Goal: Transaction & Acquisition: Book appointment/travel/reservation

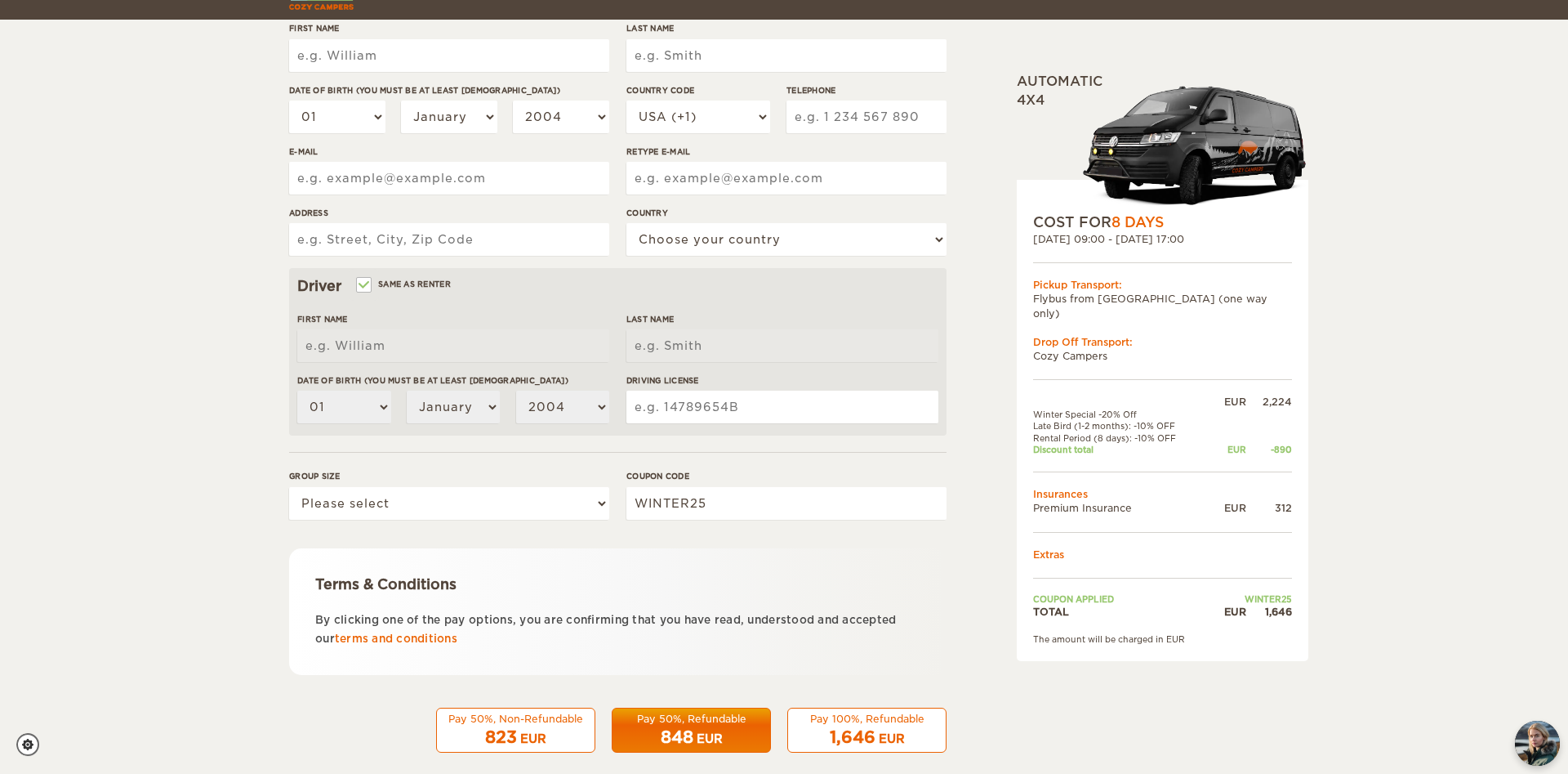
scroll to position [289, 0]
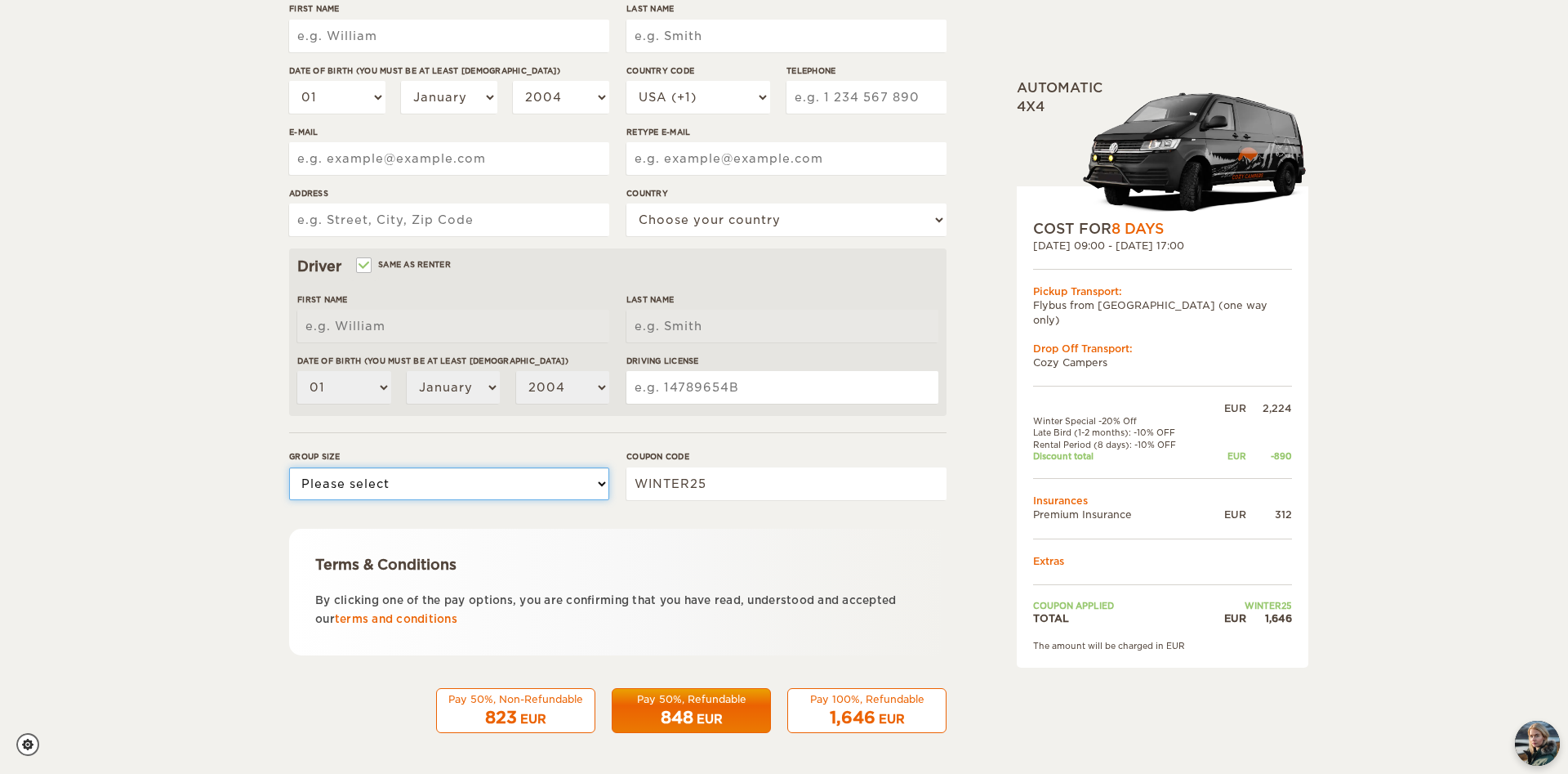
click at [289, 468] on select "Please select 1 2 3" at bounding box center [450, 484] width 320 height 33
click at [320, 476] on select "Please select 1 2 3" at bounding box center [450, 484] width 320 height 33
click at [257, 424] on div "Expand Collapse Total 1,646 EUR Automatic 4x4 COST FOR 8 Days [DATE] 09:00 - [D…" at bounding box center [784, 243] width 1568 height 1063
click at [289, 468] on select "Please select 1 2 3" at bounding box center [450, 484] width 320 height 33
select select "2"
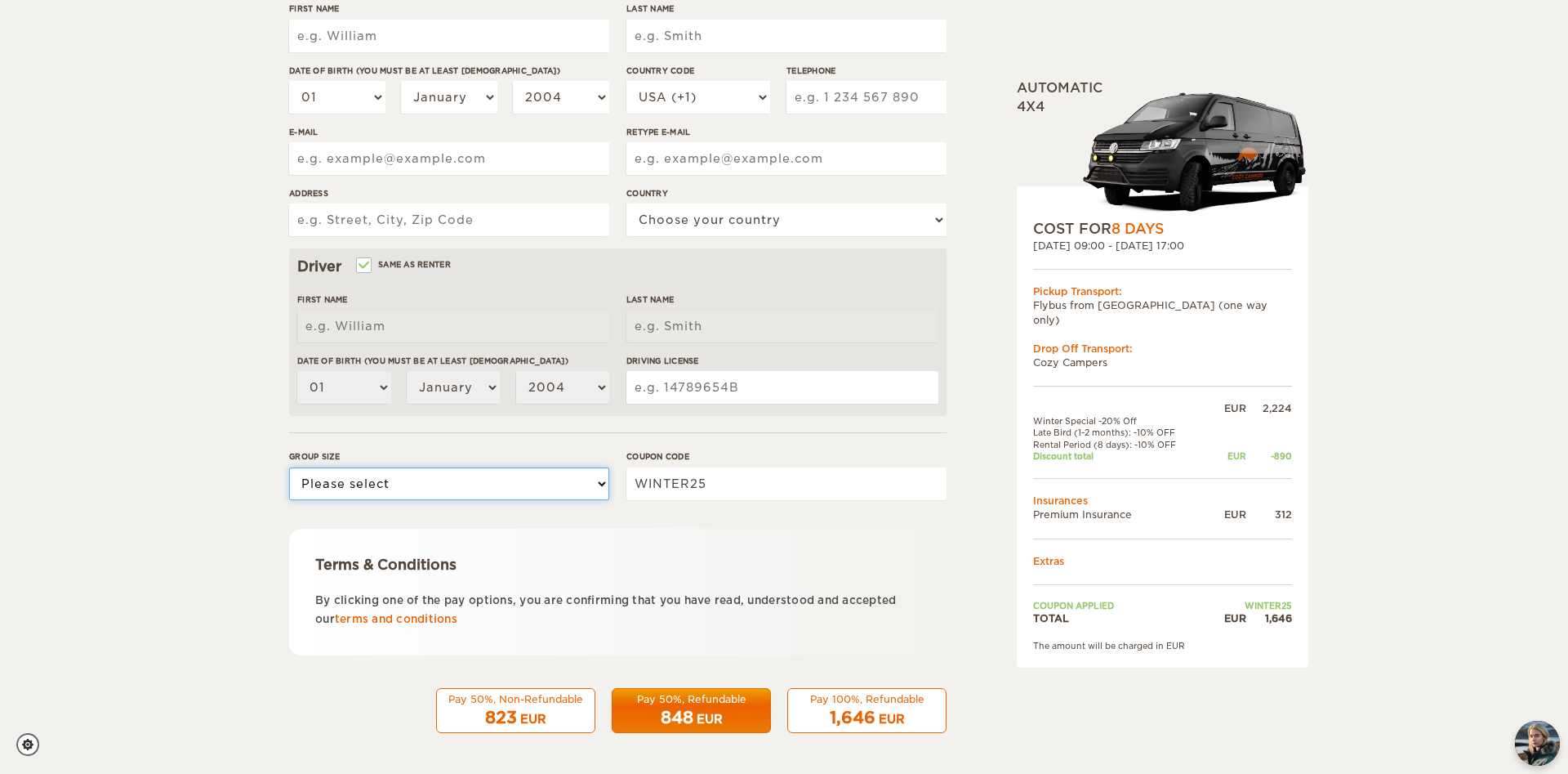
click option "2" at bounding box center [0, 0] width 0 height 0
click at [289, 468] on select "Please select 1 2 3" at bounding box center [450, 484] width 320 height 33
click at [552, 440] on form "Renter First Name Last Name Date of birth (You must be at least [DEMOGRAPHIC_DA…" at bounding box center [618, 303] width 658 height 860
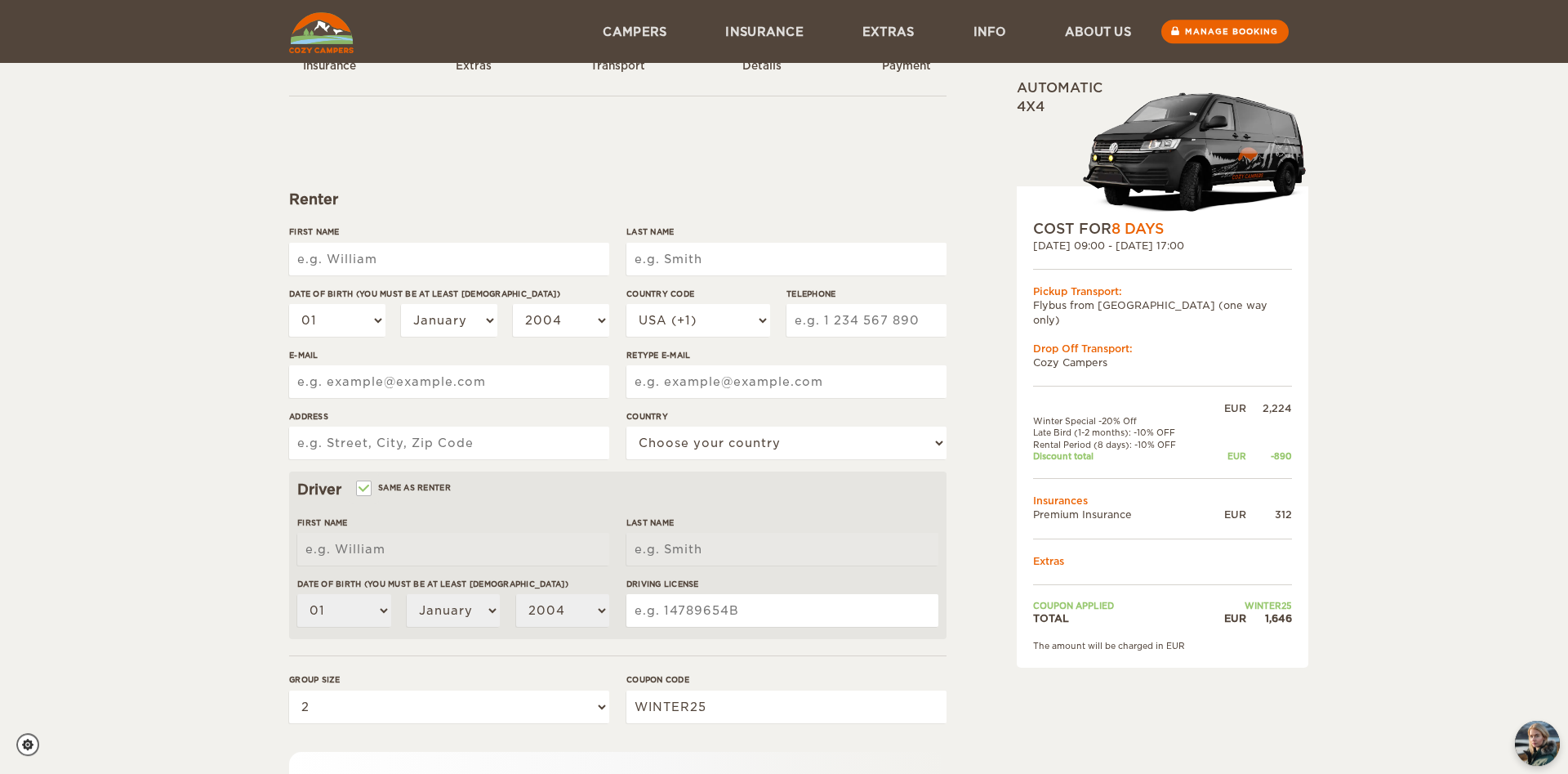
scroll to position [0, 0]
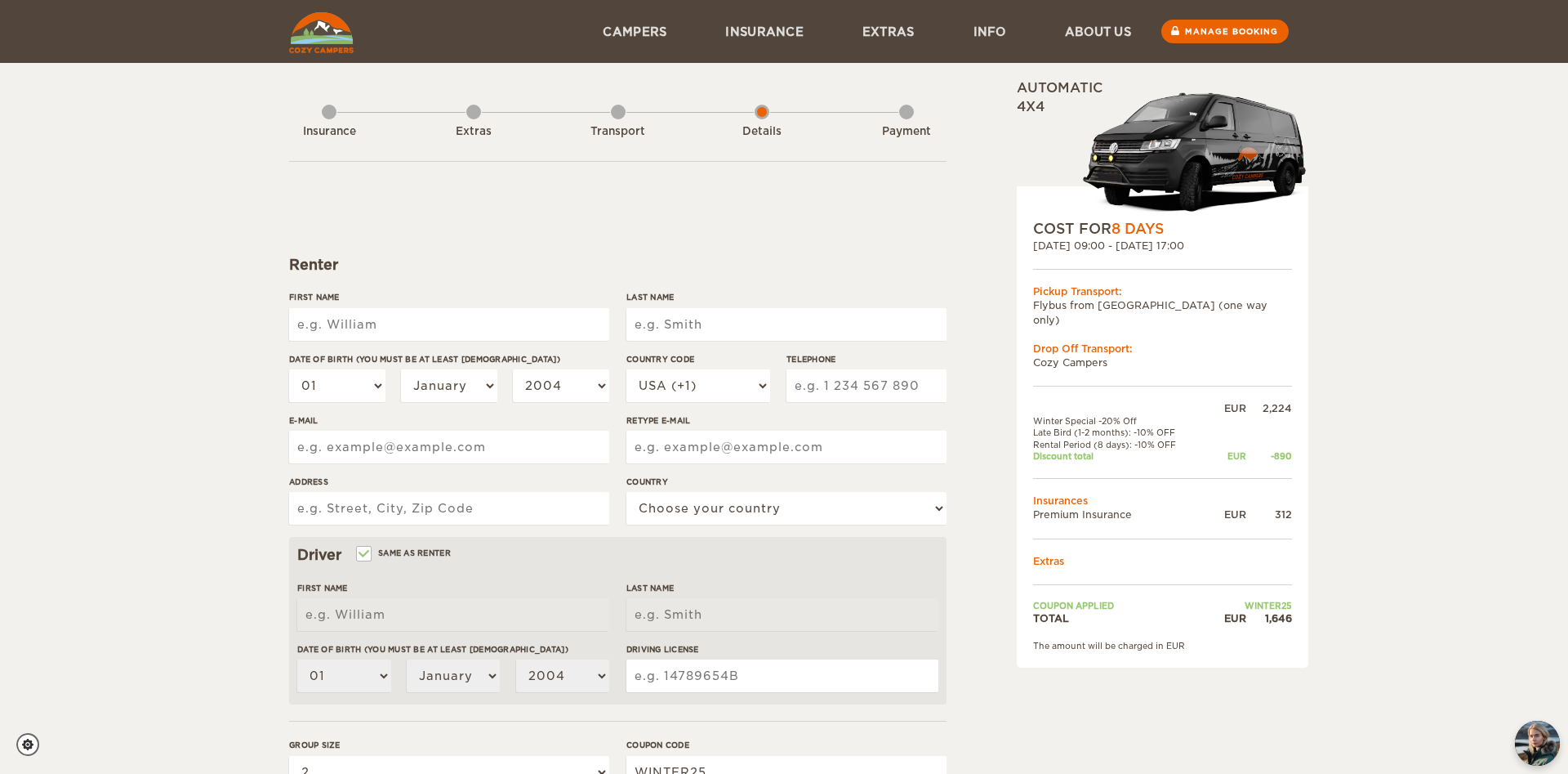
drag, startPoint x: 1032, startPoint y: 305, endPoint x: 1264, endPoint y: 314, distance: 232.2
click at [1264, 314] on div "COST FOR 8 Days [DATE] 09:00 - [DATE] 17:00 Pickup Transport: Flybus from [GEOG…" at bounding box center [1162, 427] width 291 height 482
drag, startPoint x: 1276, startPoint y: 500, endPoint x: 1299, endPoint y: 500, distance: 23.0
click at [1299, 500] on div "COST FOR 8 Days [DATE] 09:00 - [DATE] 17:00 Pickup Transport: Flybus from [GEOG…" at bounding box center [1162, 427] width 291 height 482
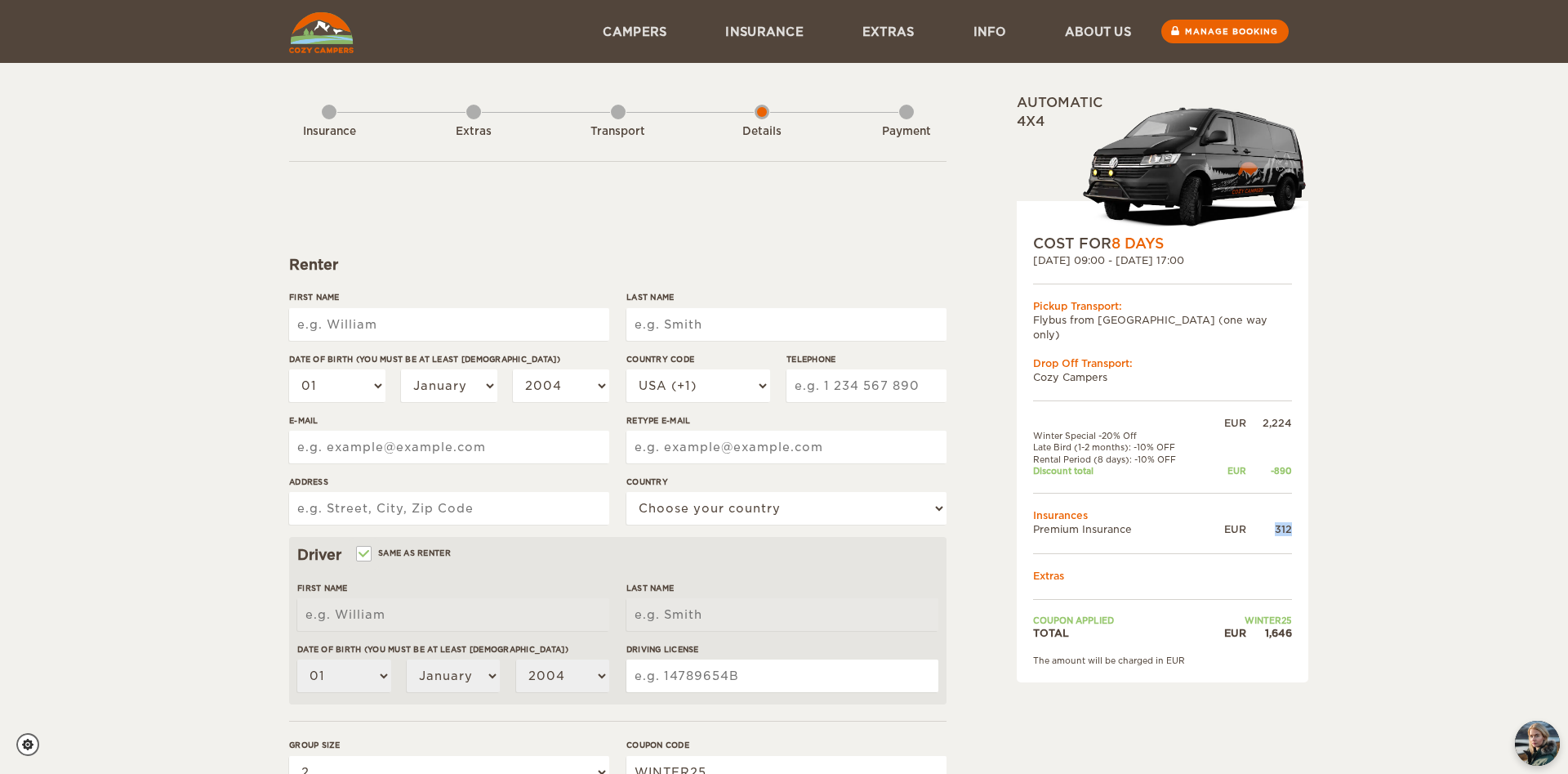
scroll to position [64, 0]
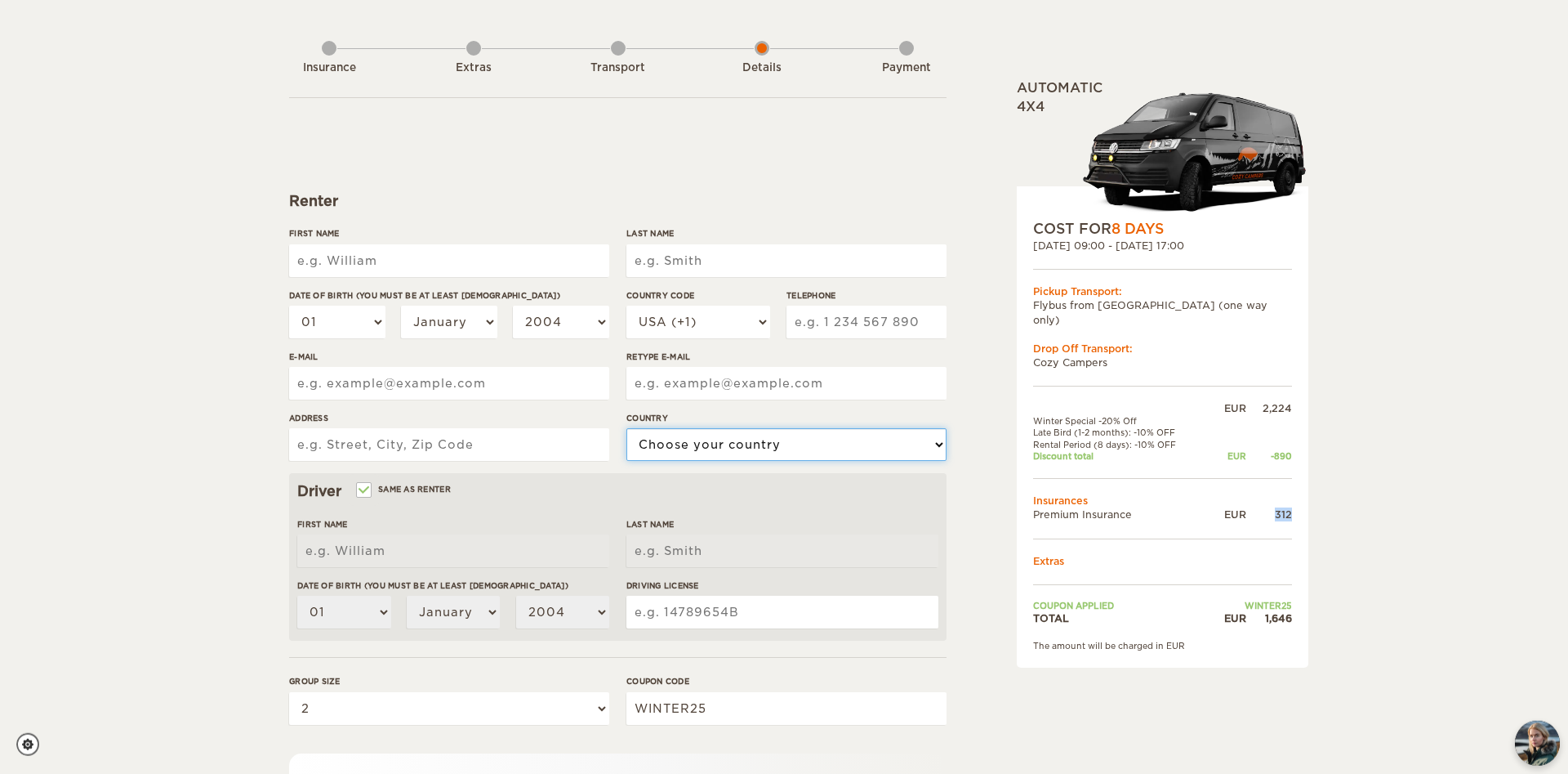
click at [627, 428] on select "Choose your country [GEOGRAPHIC_DATA] [GEOGRAPHIC_DATA] [GEOGRAPHIC_DATA] [GEOG…" at bounding box center [787, 444] width 320 height 33
click at [916, 441] on select "Choose your country [GEOGRAPHIC_DATA] [GEOGRAPHIC_DATA] [GEOGRAPHIC_DATA] [GEOG…" at bounding box center [787, 444] width 320 height 33
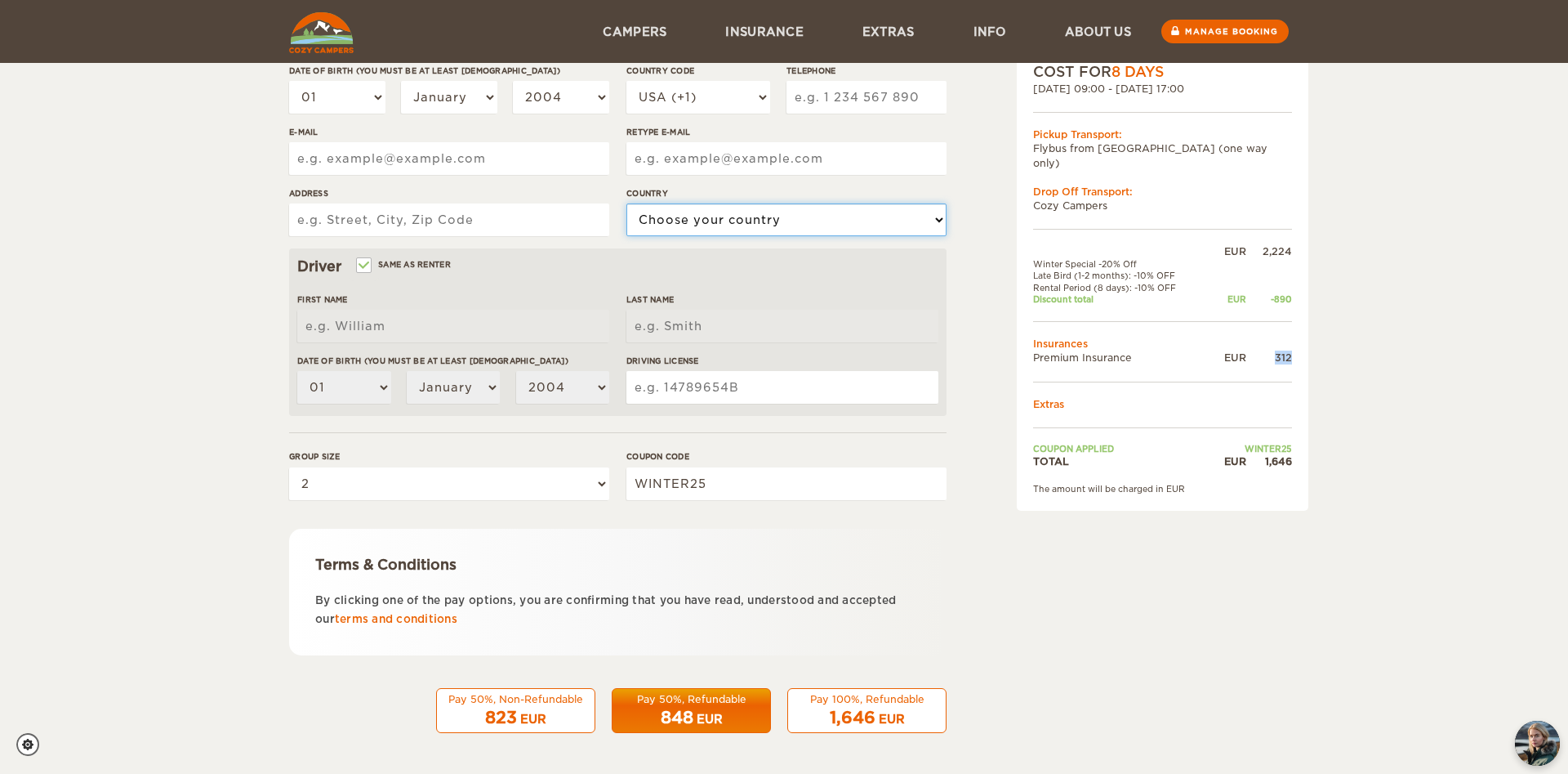
scroll to position [0, 0]
